Goal: Task Accomplishment & Management: Manage account settings

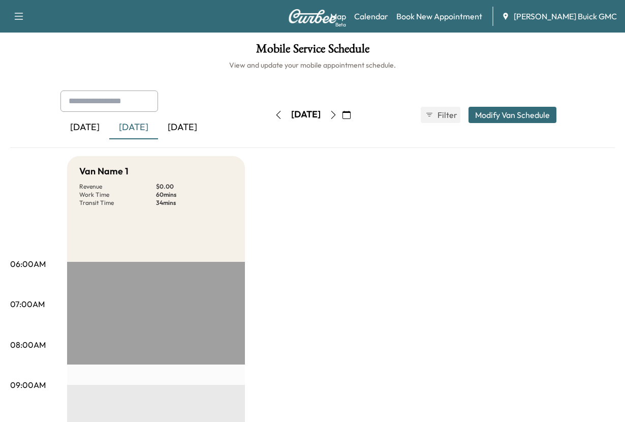
click at [270, 131] on div "[DATE] September 2025 S M T W T F S 31 1 2 3 4 5 6 7 8 9 10 11 12 13 14 15 16 1…" at bounding box center [312, 115] width 85 height 33
click at [207, 139] on div "[DATE]" at bounding box center [182, 127] width 49 height 23
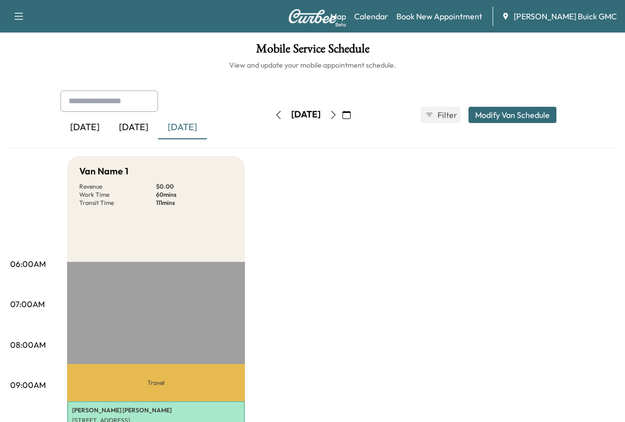
click at [155, 139] on div "[DATE]" at bounding box center [133, 127] width 49 height 23
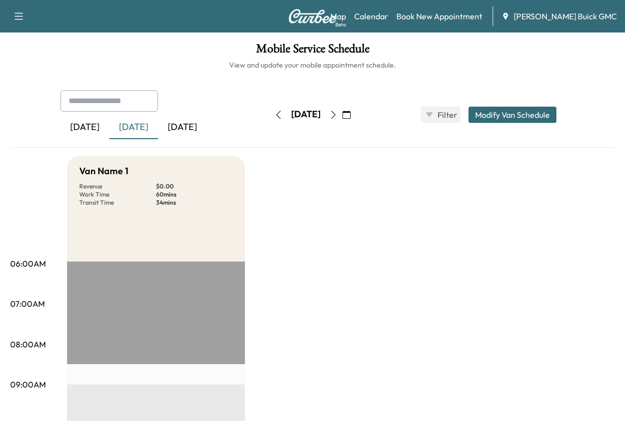
click at [270, 131] on div "[DATE] September 2025 S M T W T F S 31 1 2 3 4 5 6 7 8 9 10 11 12 13 14 15 16 1…" at bounding box center [312, 115] width 85 height 33
click at [207, 139] on div "[DATE]" at bounding box center [182, 127] width 49 height 23
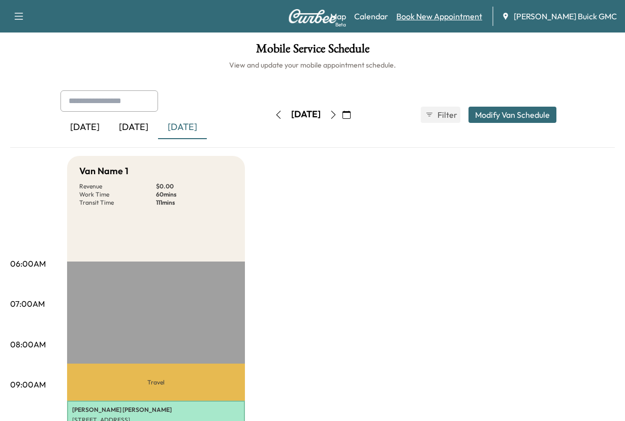
click at [424, 16] on link "Book New Appointment" at bounding box center [439, 16] width 86 height 12
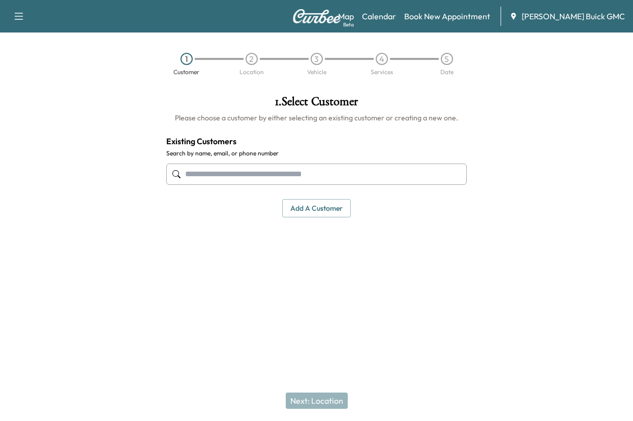
click at [207, 185] on input "text" at bounding box center [316, 174] width 300 height 21
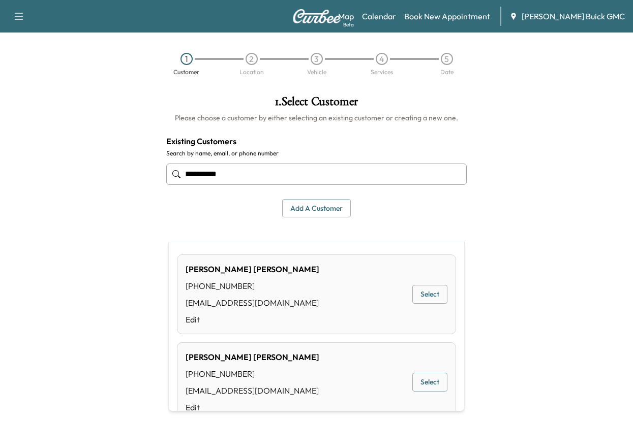
click at [412, 299] on button "Select" at bounding box center [429, 294] width 35 height 19
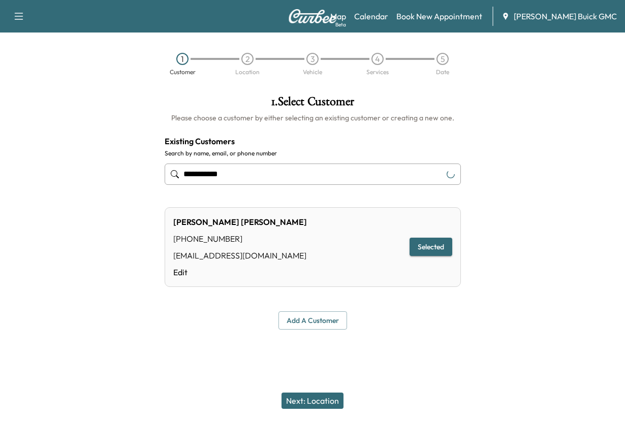
type input "**********"
click at [305, 393] on button "Next: Location" at bounding box center [313, 401] width 62 height 16
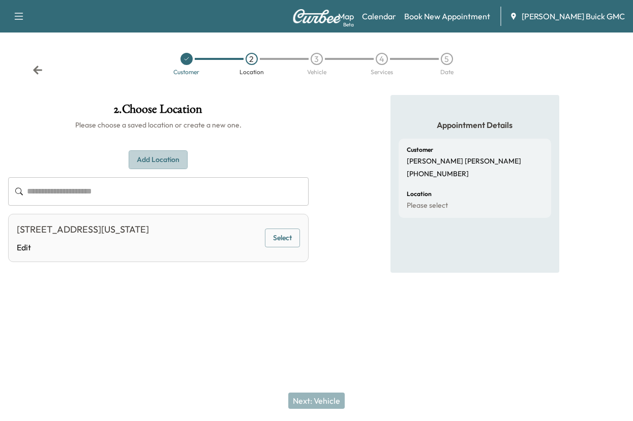
click at [165, 169] on button "Add Location" at bounding box center [158, 159] width 59 height 19
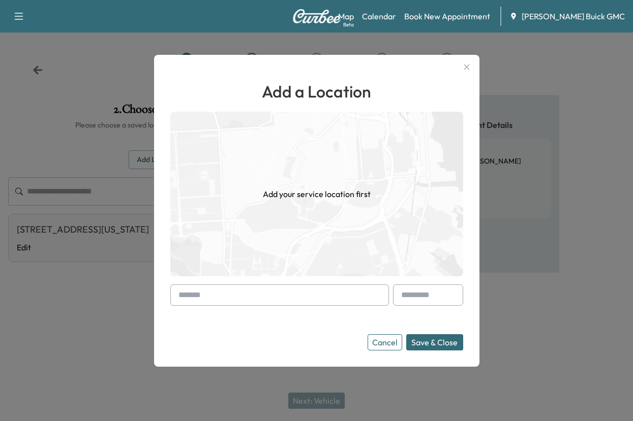
click at [206, 289] on input "text" at bounding box center [279, 295] width 219 height 21
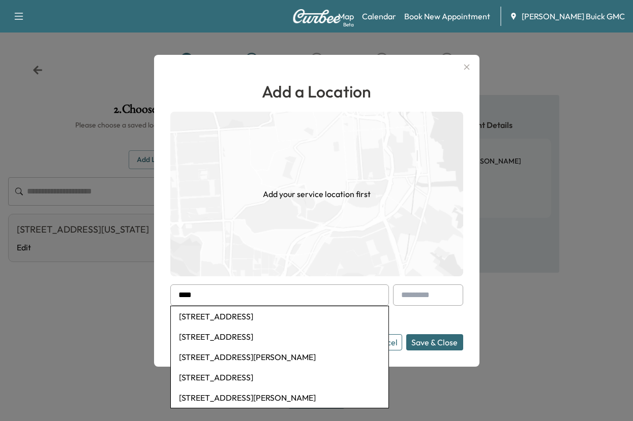
click at [219, 318] on li "[STREET_ADDRESS]" at bounding box center [279, 316] width 217 height 20
type input "**********"
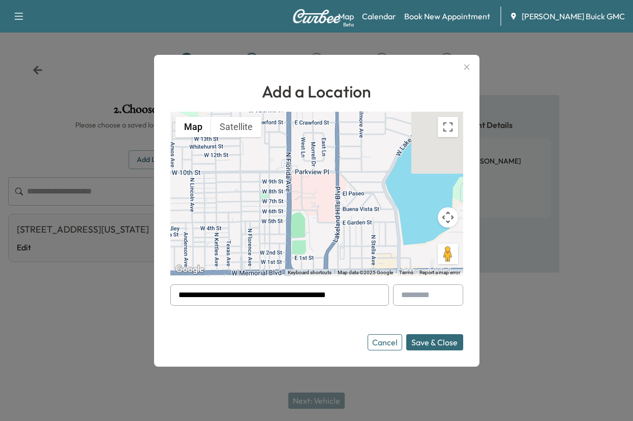
click at [416, 344] on button "Save & Close" at bounding box center [434, 342] width 57 height 16
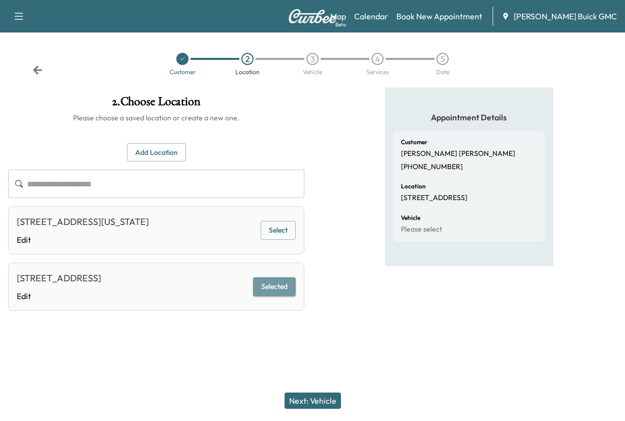
click at [265, 296] on button "Selected" at bounding box center [274, 286] width 43 height 19
click at [313, 396] on button "Next: Vehicle" at bounding box center [313, 401] width 56 height 16
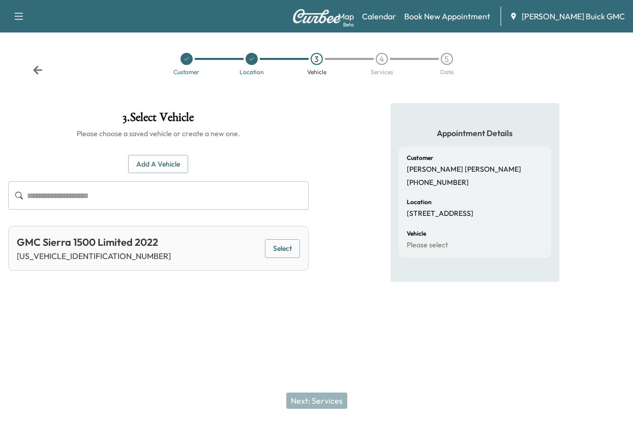
click at [272, 258] on button "Select" at bounding box center [282, 248] width 35 height 19
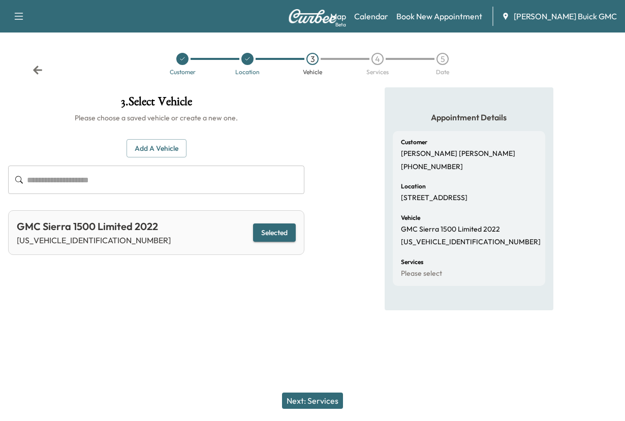
click at [292, 393] on button "Next: Services" at bounding box center [312, 401] width 61 height 16
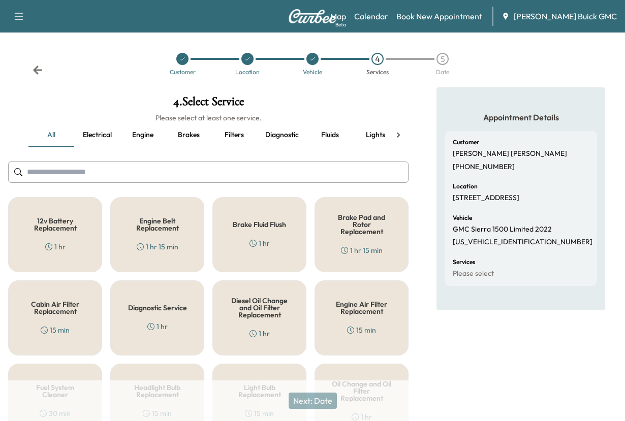
click at [399, 140] on icon at bounding box center [398, 135] width 10 height 10
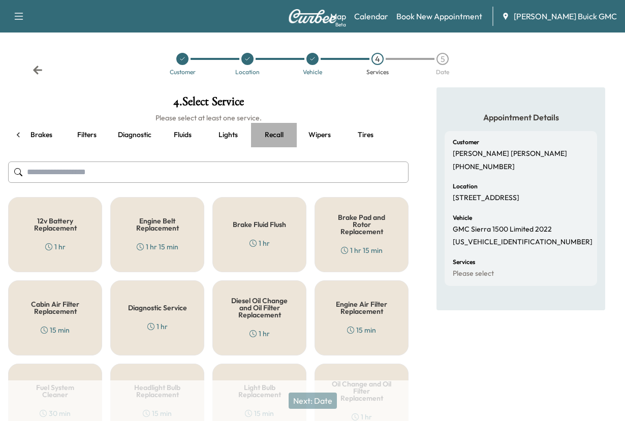
click at [268, 147] on button "Recall" at bounding box center [274, 135] width 46 height 24
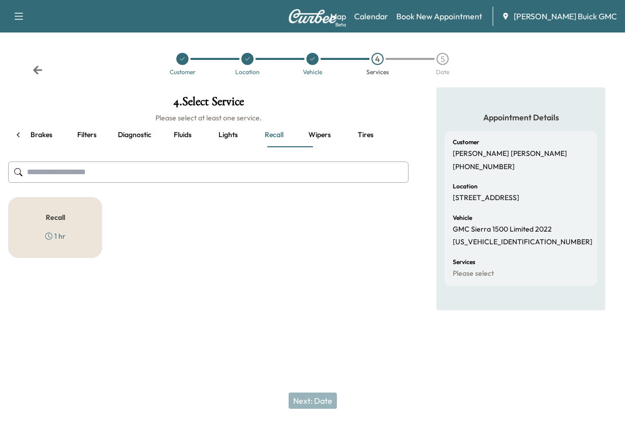
click at [61, 221] on h5 "Recall" at bounding box center [55, 217] width 19 height 7
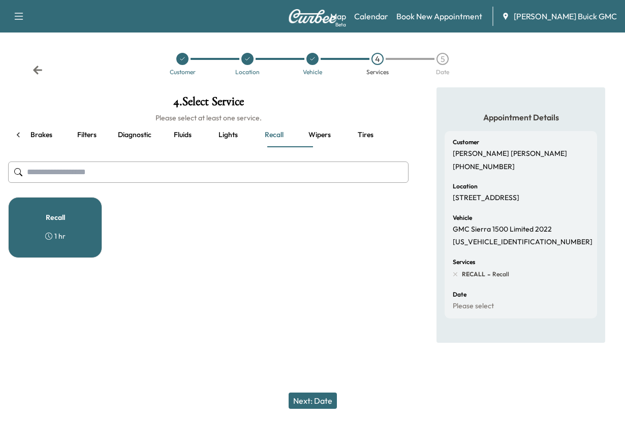
click at [308, 393] on button "Next: Date" at bounding box center [313, 401] width 48 height 16
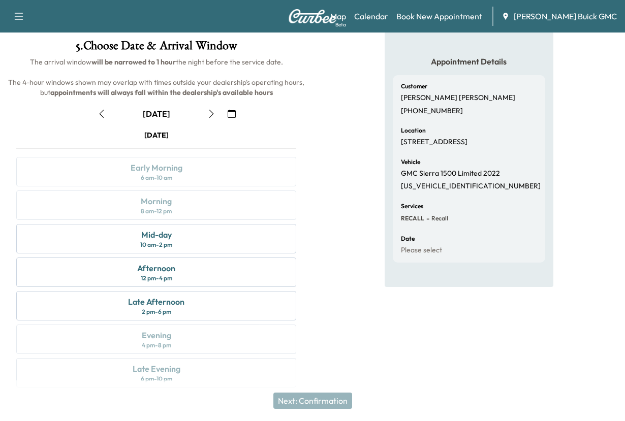
scroll to position [203, 0]
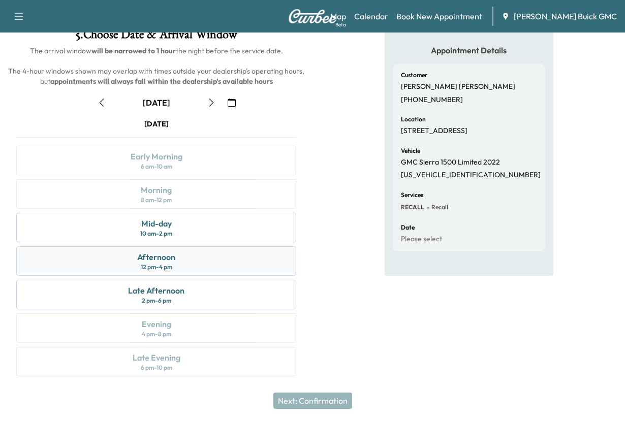
click at [157, 251] on div "Afternoon" at bounding box center [156, 257] width 38 height 12
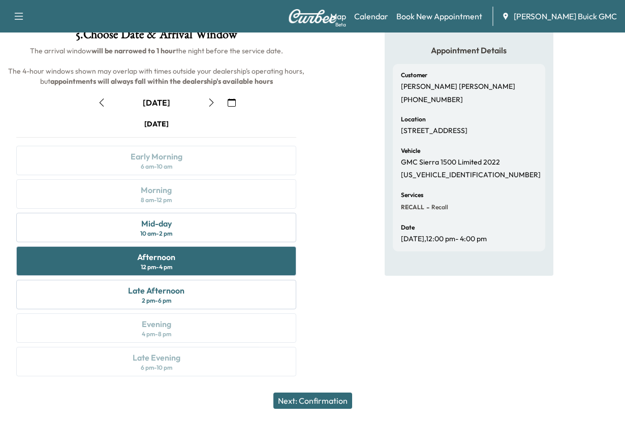
click at [295, 393] on button "Next: Confirmation" at bounding box center [312, 401] width 79 height 16
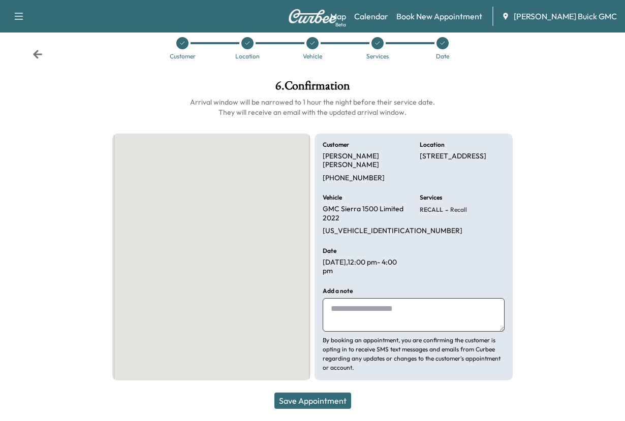
scroll to position [101, 0]
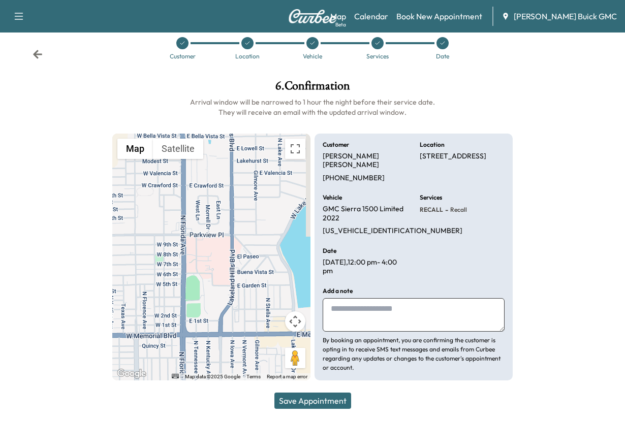
click at [351, 300] on textarea at bounding box center [414, 315] width 182 height 34
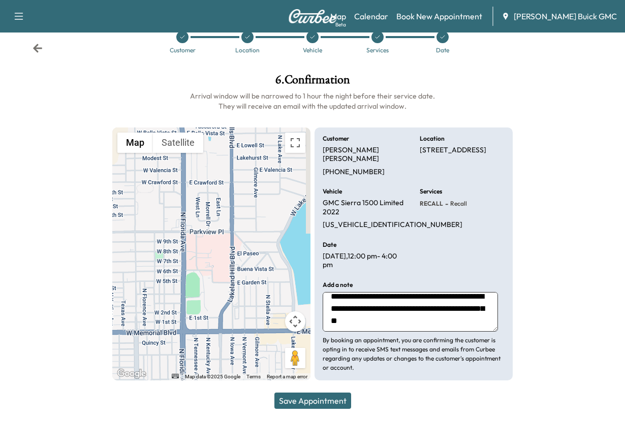
scroll to position [25, 0]
type textarea "**********"
click at [296, 393] on button "Save Appointment" at bounding box center [312, 401] width 77 height 16
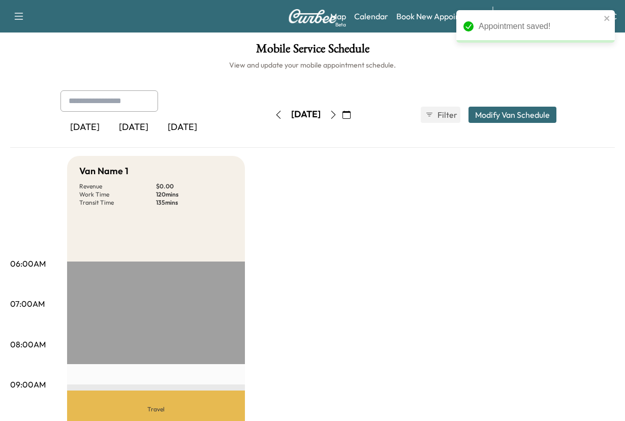
click at [207, 139] on div "[DATE]" at bounding box center [182, 127] width 49 height 23
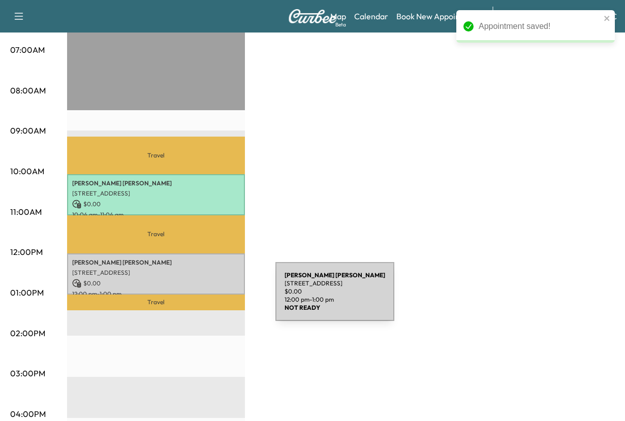
click at [199, 267] on p "[PERSON_NAME]" at bounding box center [156, 263] width 168 height 8
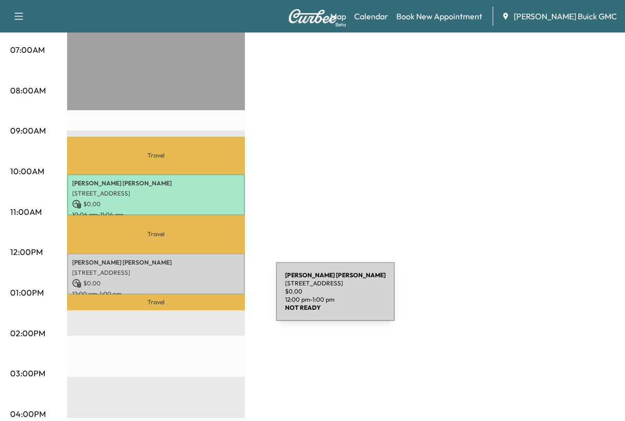
click at [200, 267] on p "[PERSON_NAME]" at bounding box center [156, 263] width 168 height 8
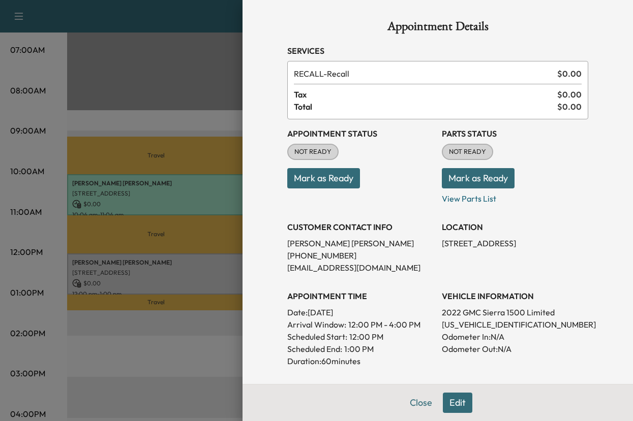
click at [297, 189] on button "Mark as Ready" at bounding box center [323, 178] width 73 height 20
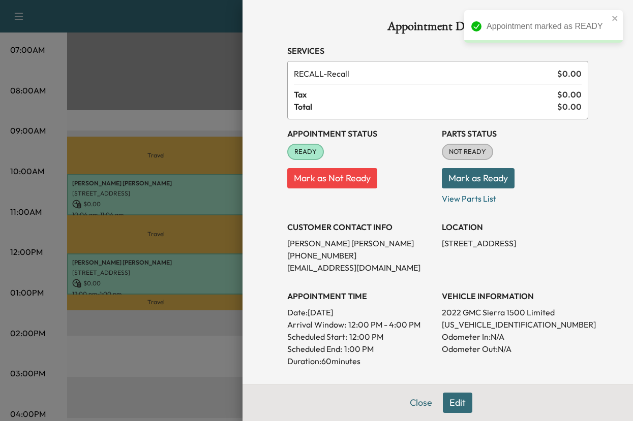
click at [452, 189] on button "Mark as Ready" at bounding box center [478, 178] width 73 height 20
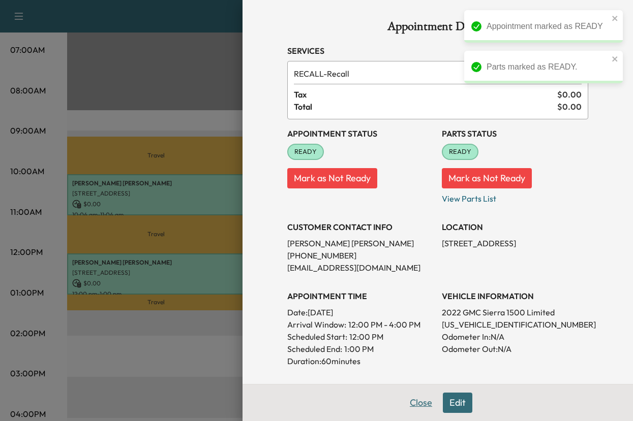
click at [403, 395] on button "Close" at bounding box center [421, 403] width 36 height 20
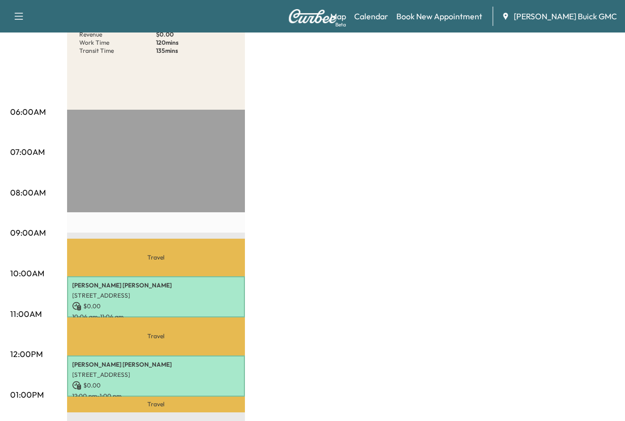
scroll to position [0, 0]
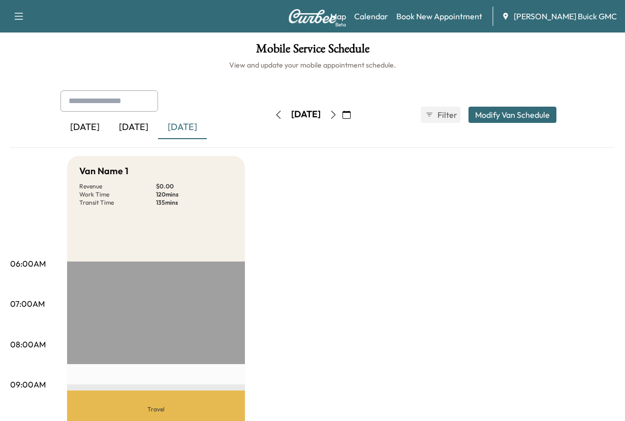
click at [158, 139] on div "[DATE]" at bounding box center [133, 127] width 49 height 23
